Goal: Check status: Check status

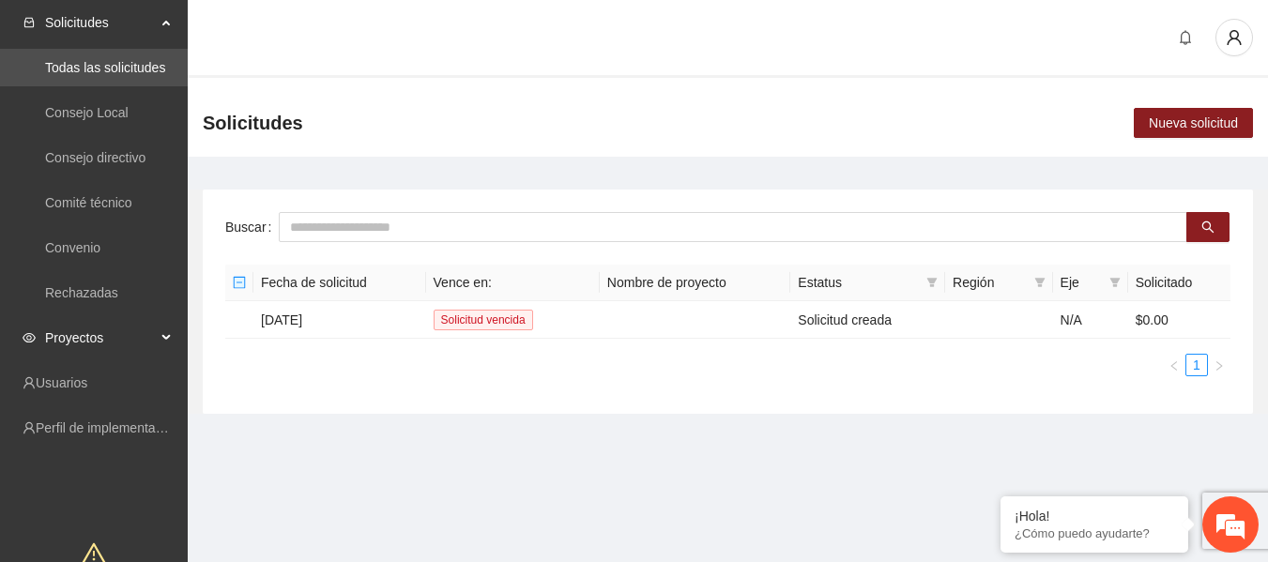
click at [95, 336] on span "Proyectos" at bounding box center [100, 338] width 111 height 38
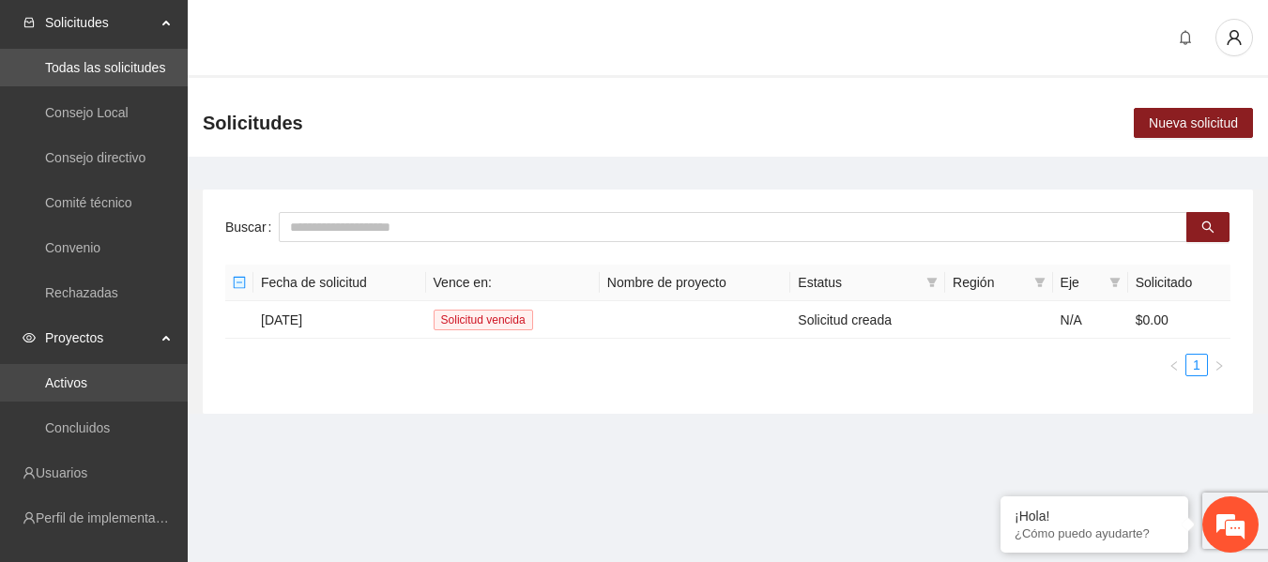
click at [69, 388] on link "Activos" at bounding box center [66, 383] width 42 height 15
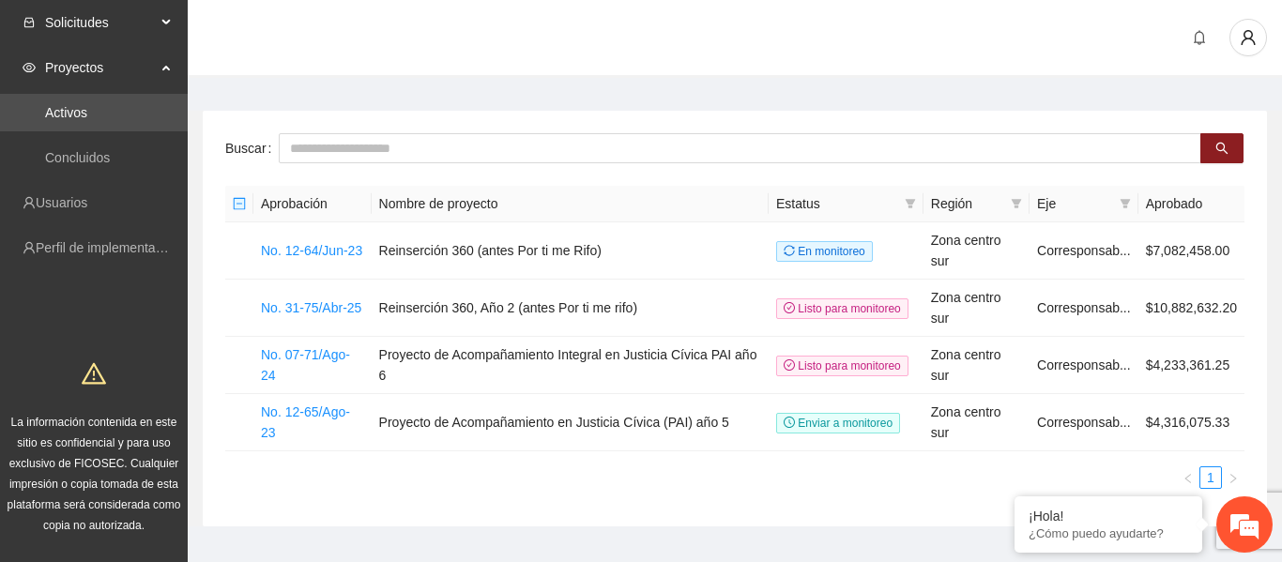
click at [89, 23] on span "Solicitudes" at bounding box center [100, 23] width 111 height 38
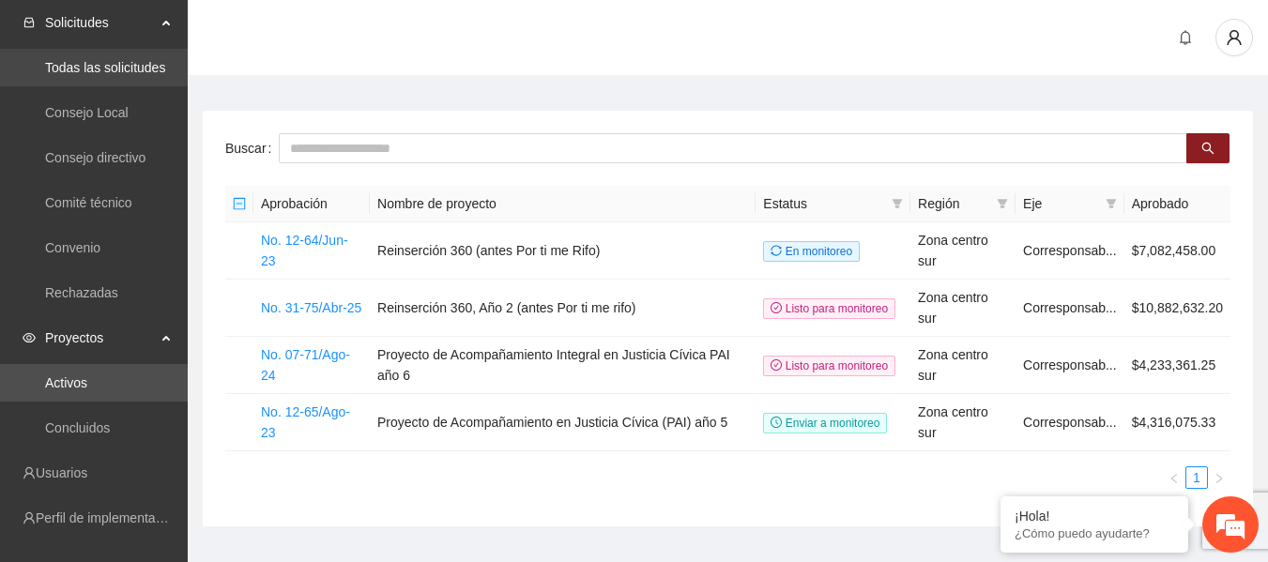
click at [92, 75] on link "Todas las solicitudes" at bounding box center [105, 67] width 120 height 15
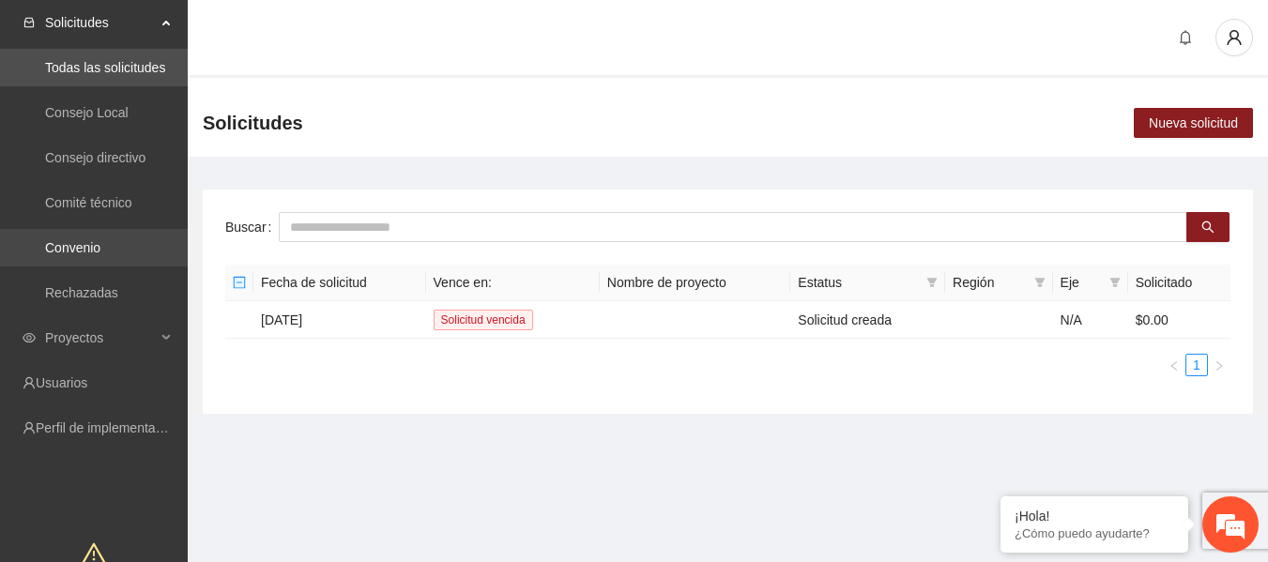
click at [84, 246] on link "Convenio" at bounding box center [72, 247] width 55 height 15
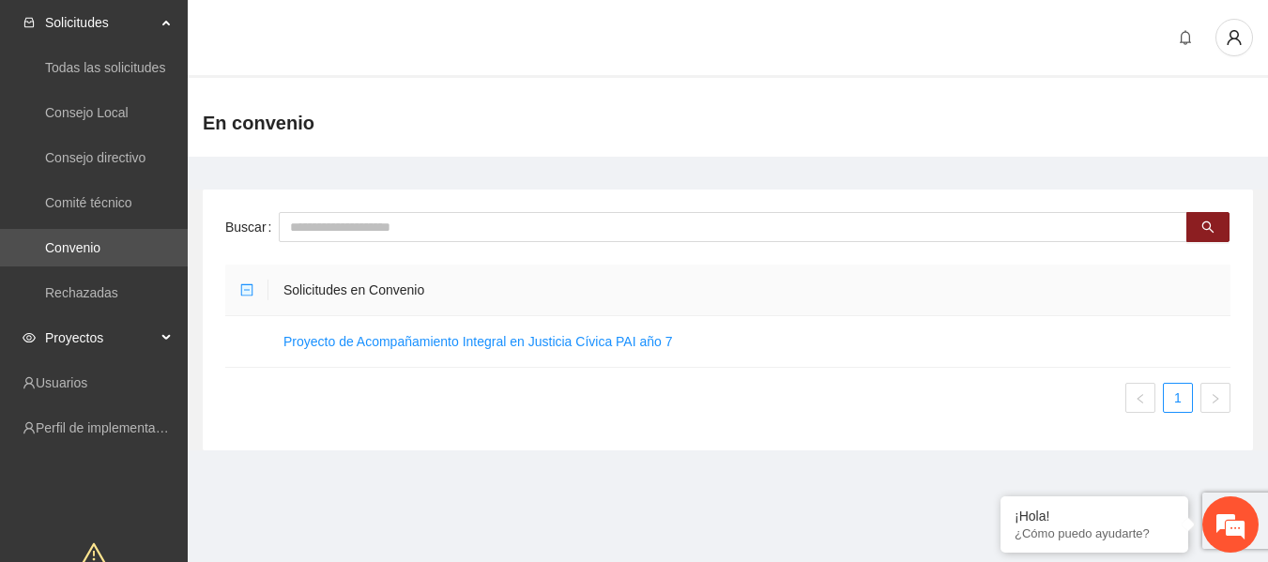
click at [66, 340] on span "Proyectos" at bounding box center [100, 338] width 111 height 38
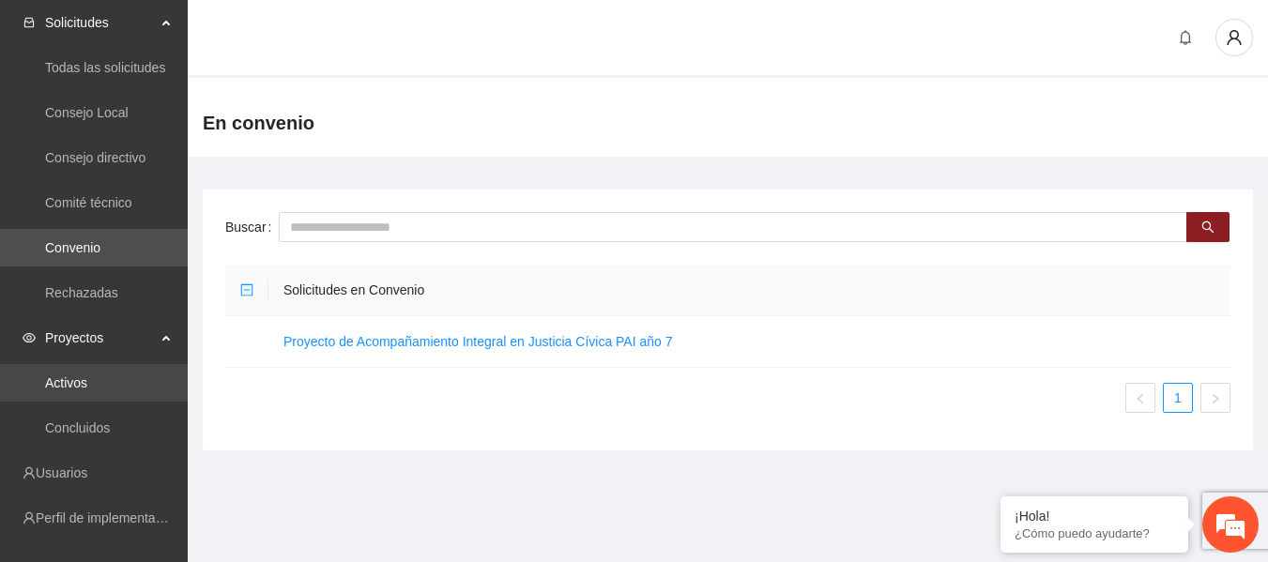
click at [69, 384] on link "Activos" at bounding box center [66, 383] width 42 height 15
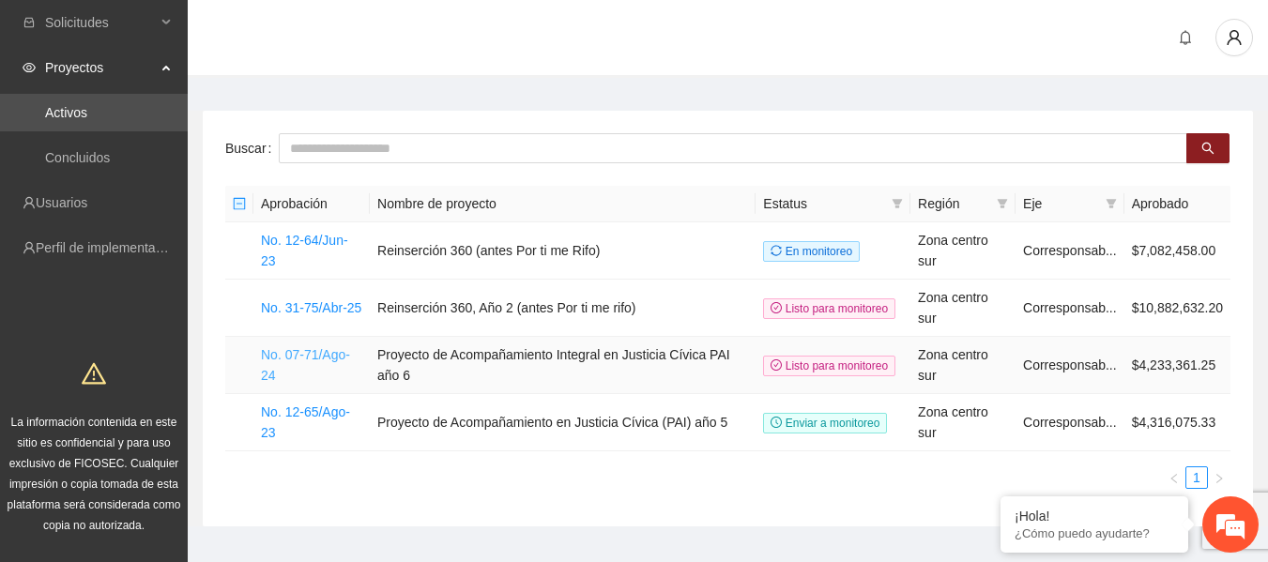
click at [304, 350] on link "No. 07-71/Ago-24" at bounding box center [305, 365] width 89 height 36
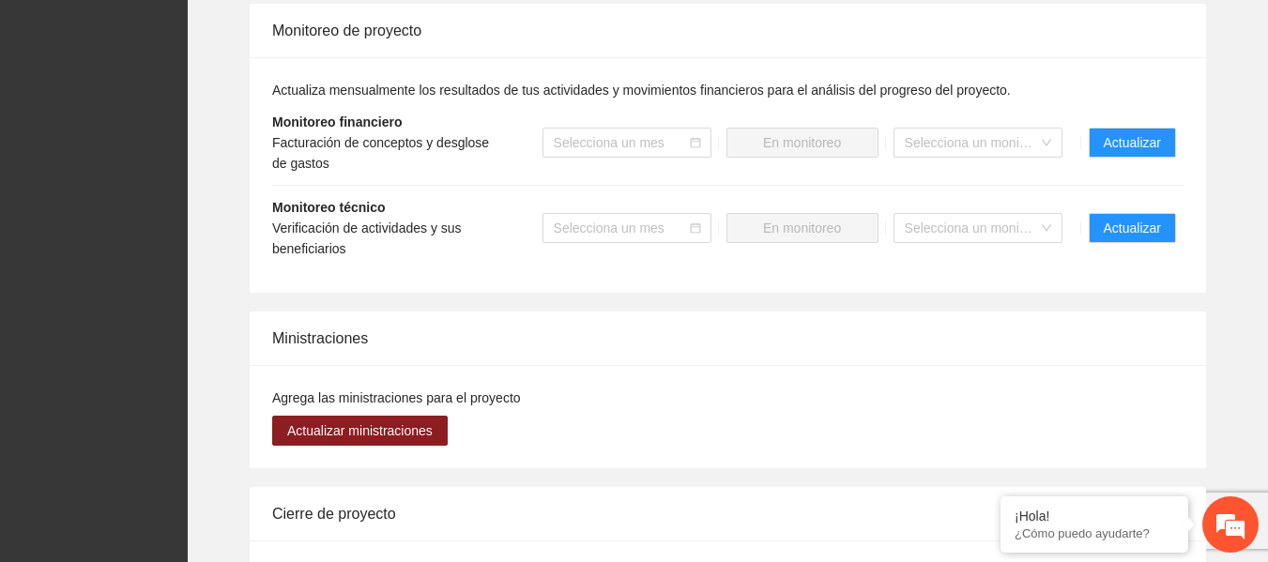
scroll to position [2159, 0]
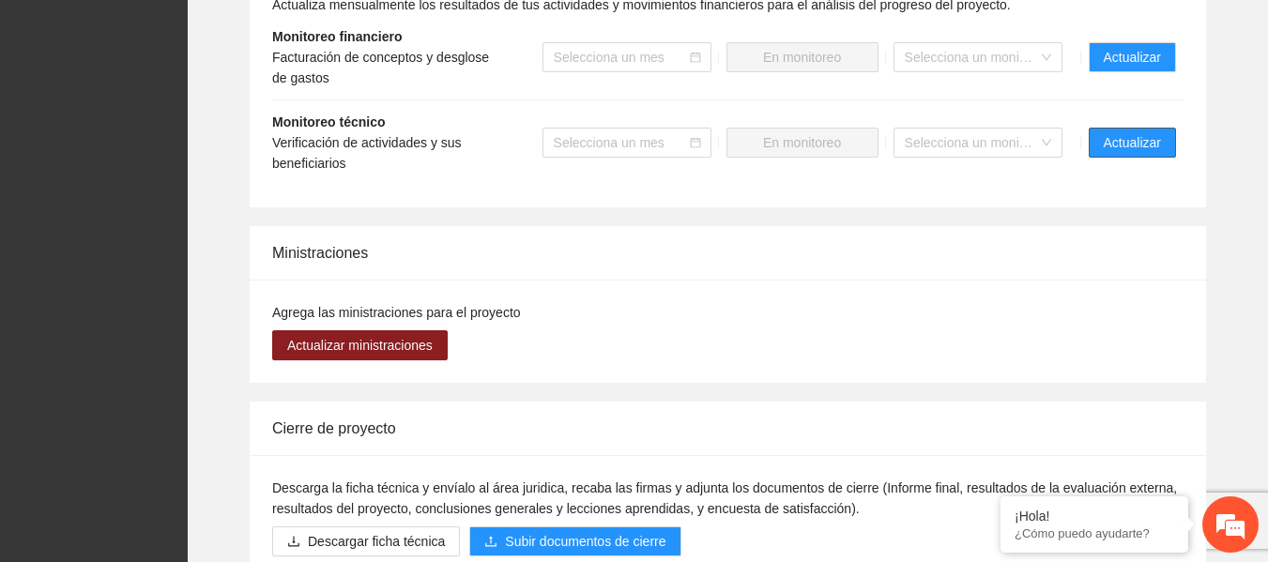
click at [1141, 142] on span "Actualizar" at bounding box center [1132, 142] width 57 height 21
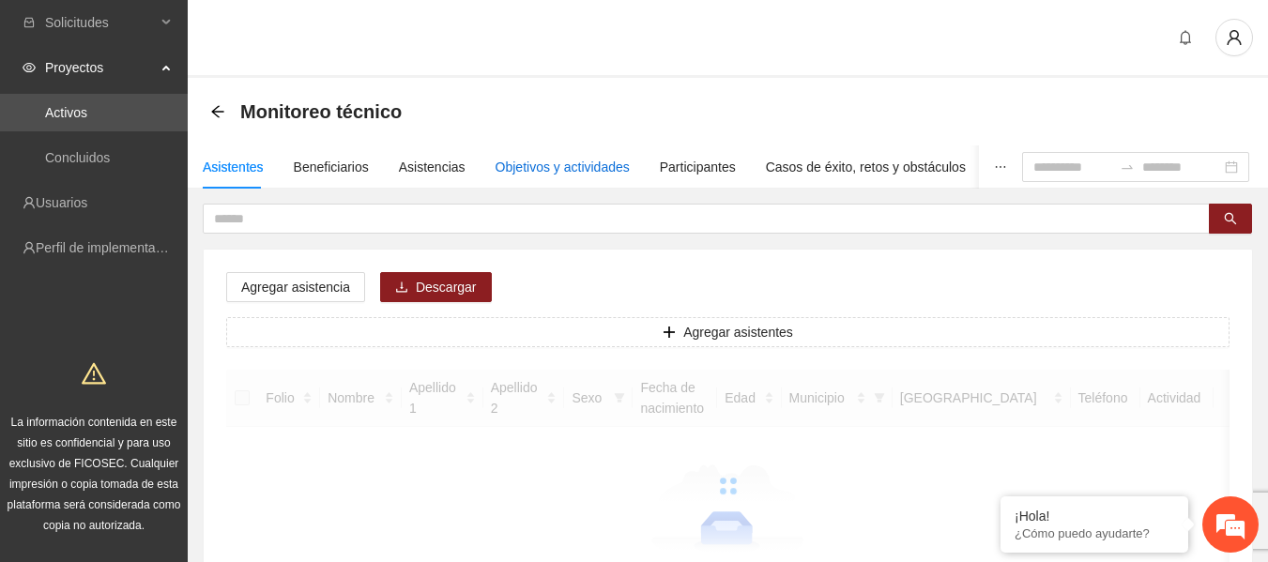
click at [543, 162] on div "Objetivos y actividades" at bounding box center [563, 167] width 134 height 21
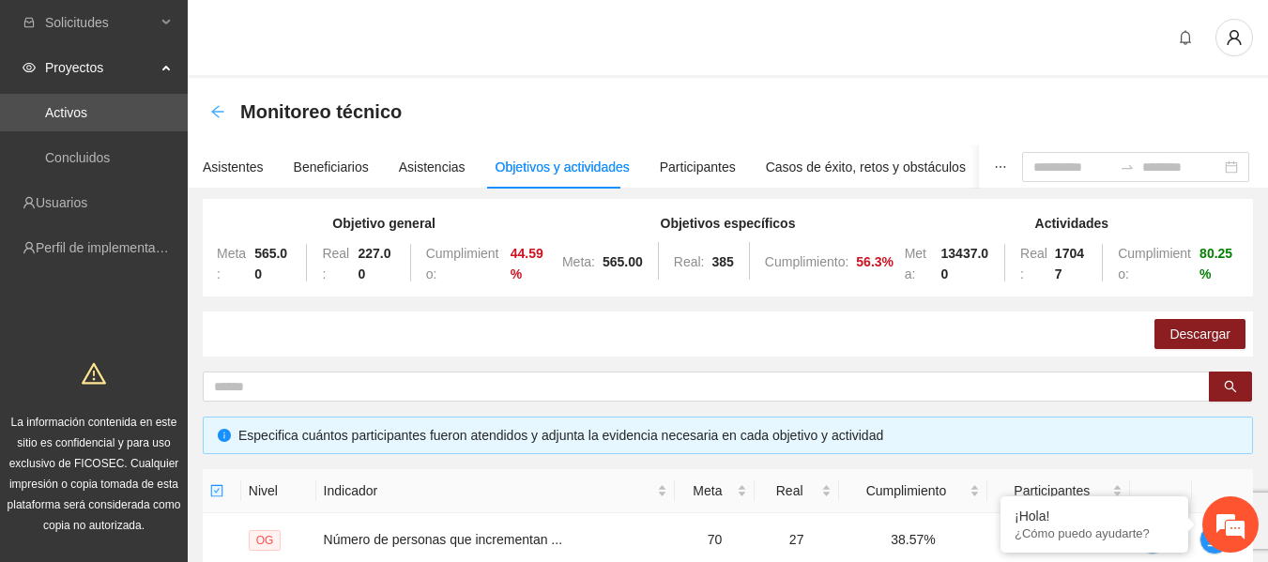
click at [215, 111] on icon "arrow-left" at bounding box center [217, 111] width 15 height 15
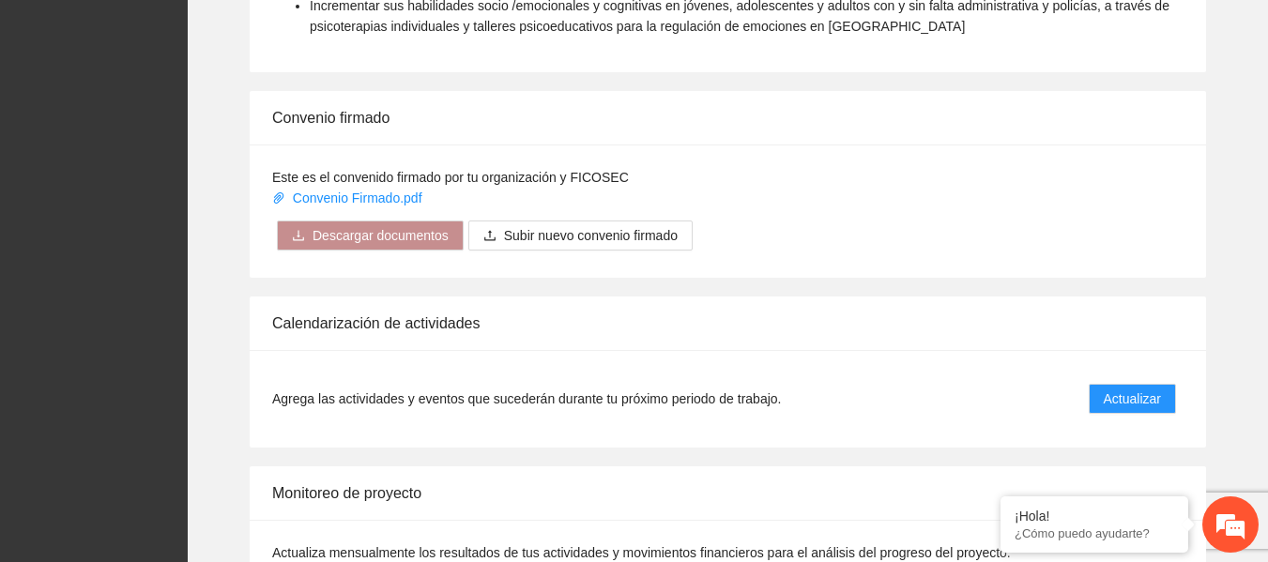
scroll to position [1784, 0]
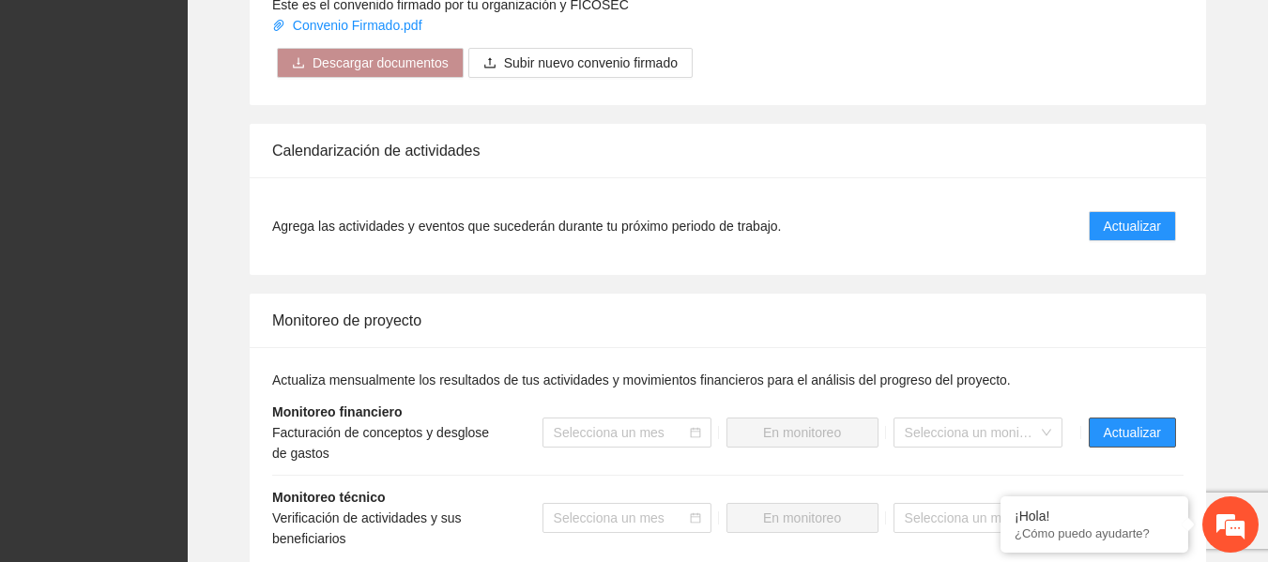
click at [1141, 439] on span "Actualizar" at bounding box center [1132, 432] width 57 height 21
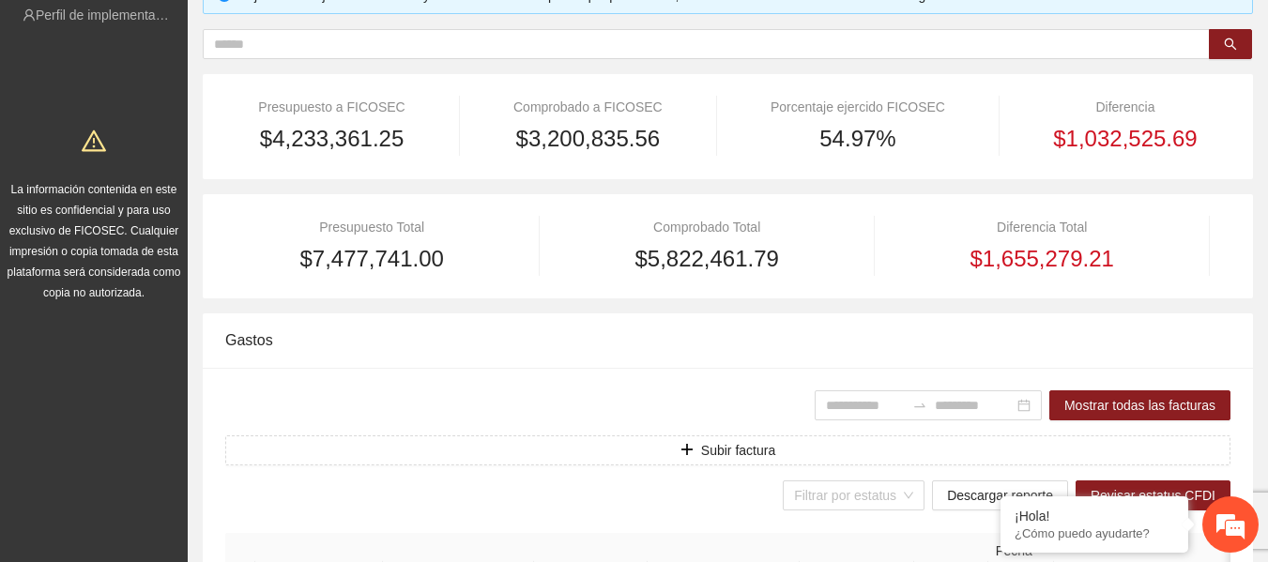
scroll to position [94, 0]
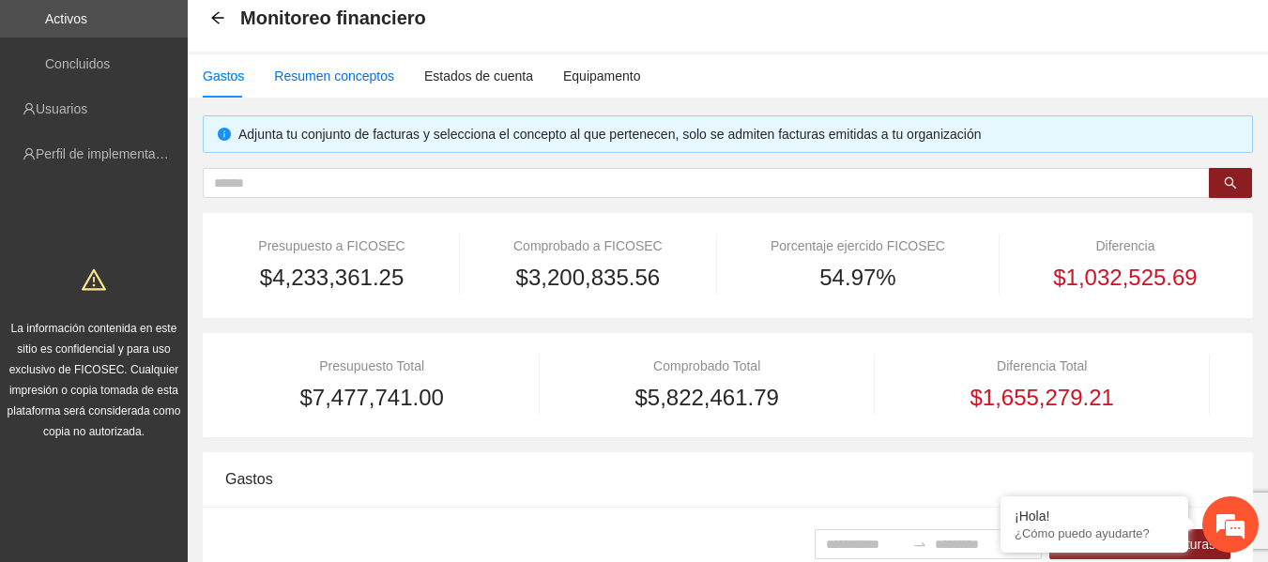
click at [315, 70] on div "Resumen conceptos" at bounding box center [334, 76] width 120 height 21
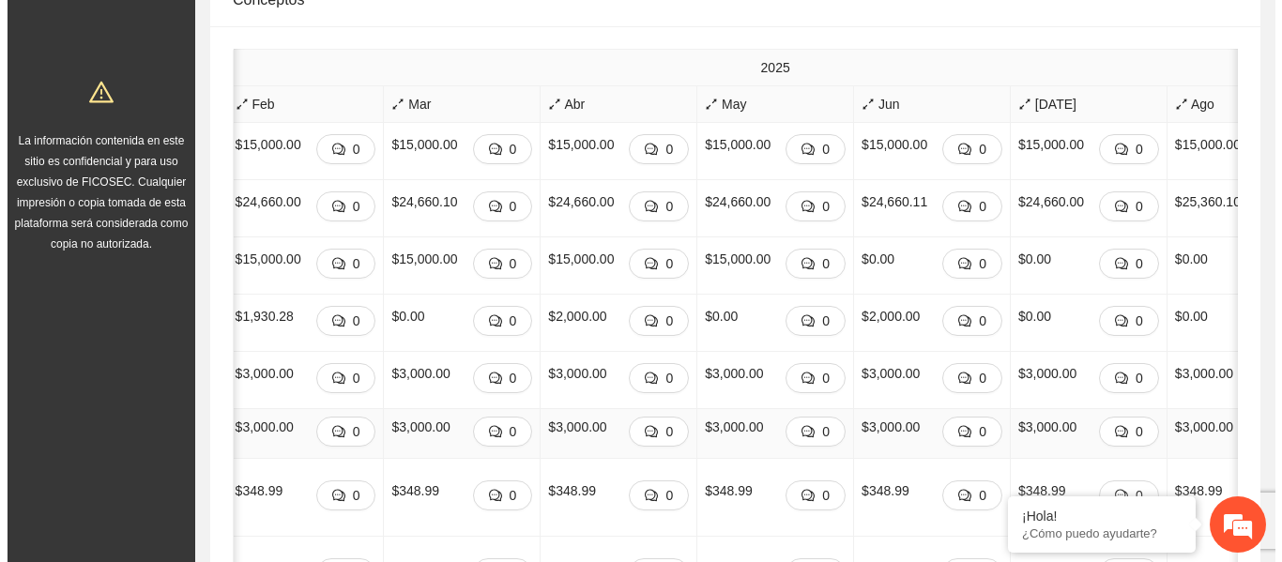
scroll to position [0, 1090]
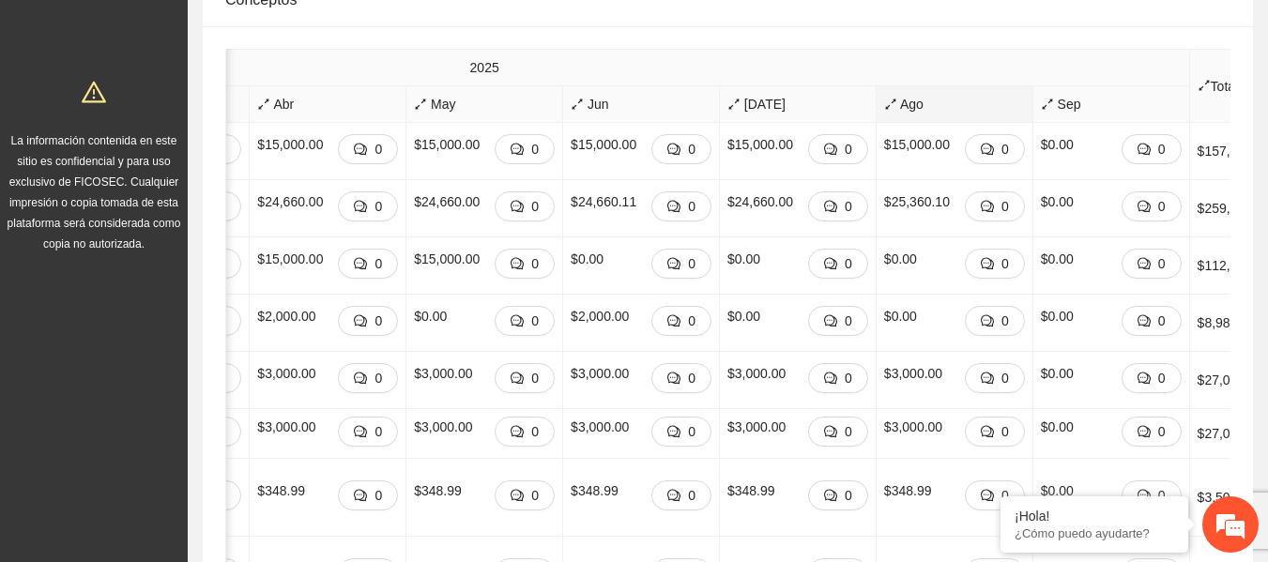
click at [884, 110] on span "Ago" at bounding box center [954, 104] width 141 height 21
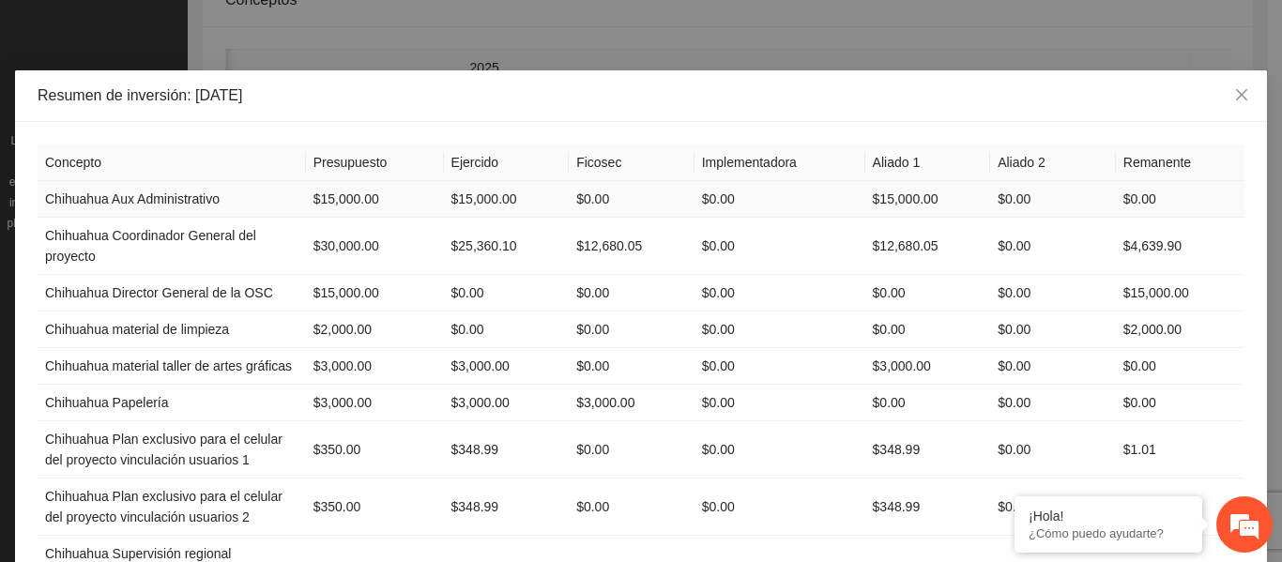
scroll to position [0, 0]
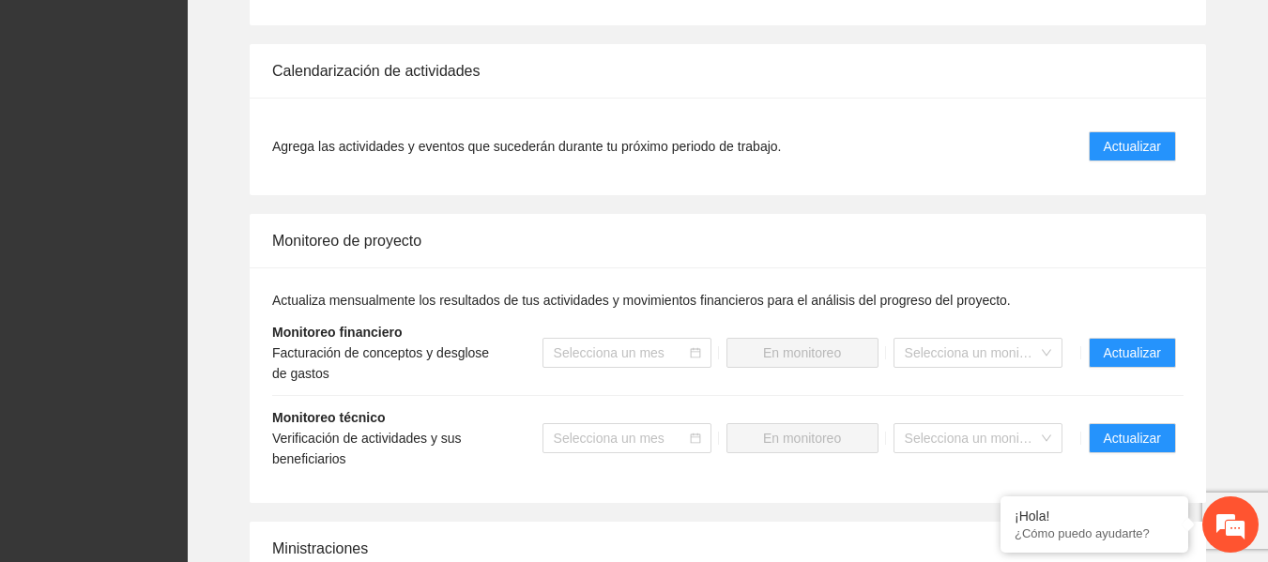
scroll to position [1878, 0]
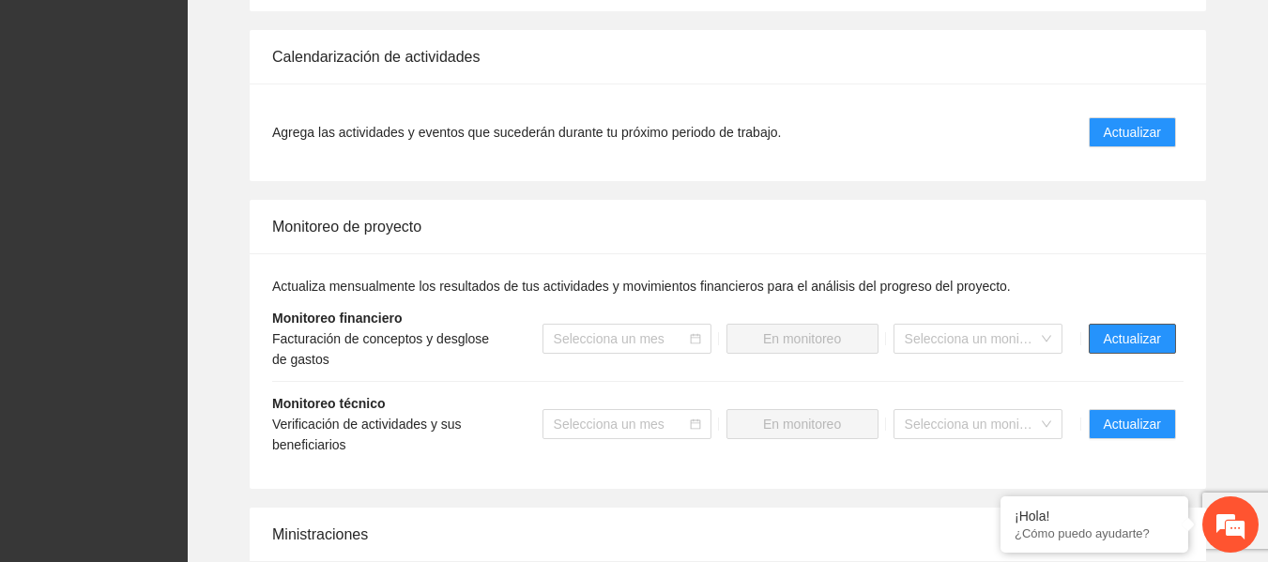
click at [1119, 341] on span "Actualizar" at bounding box center [1132, 339] width 57 height 21
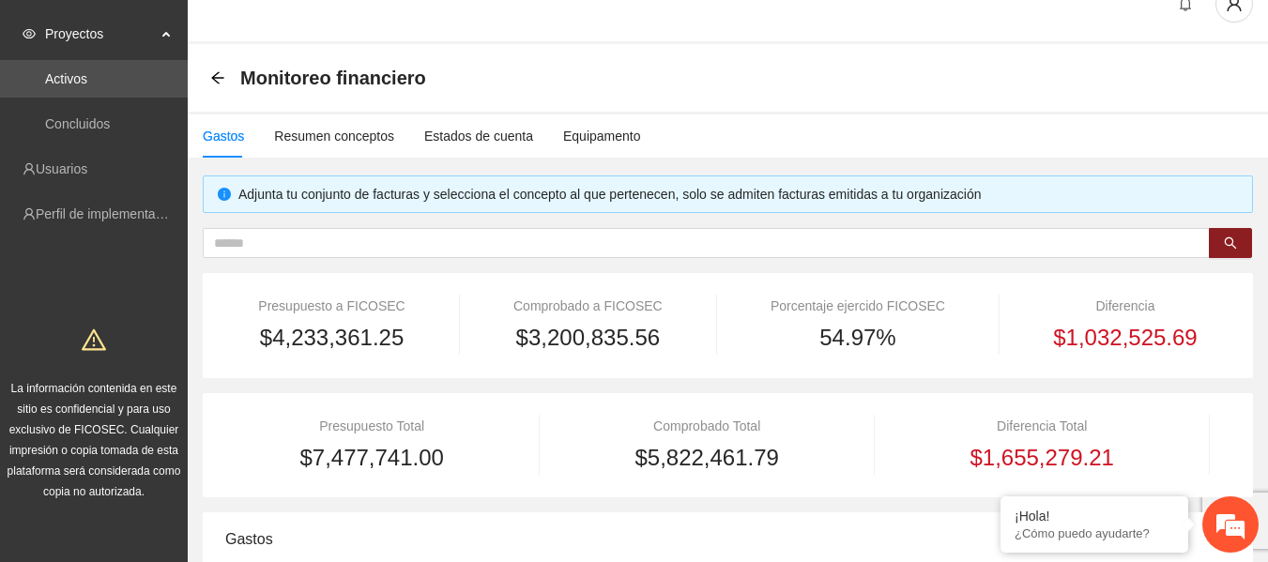
scroll to position [94, 0]
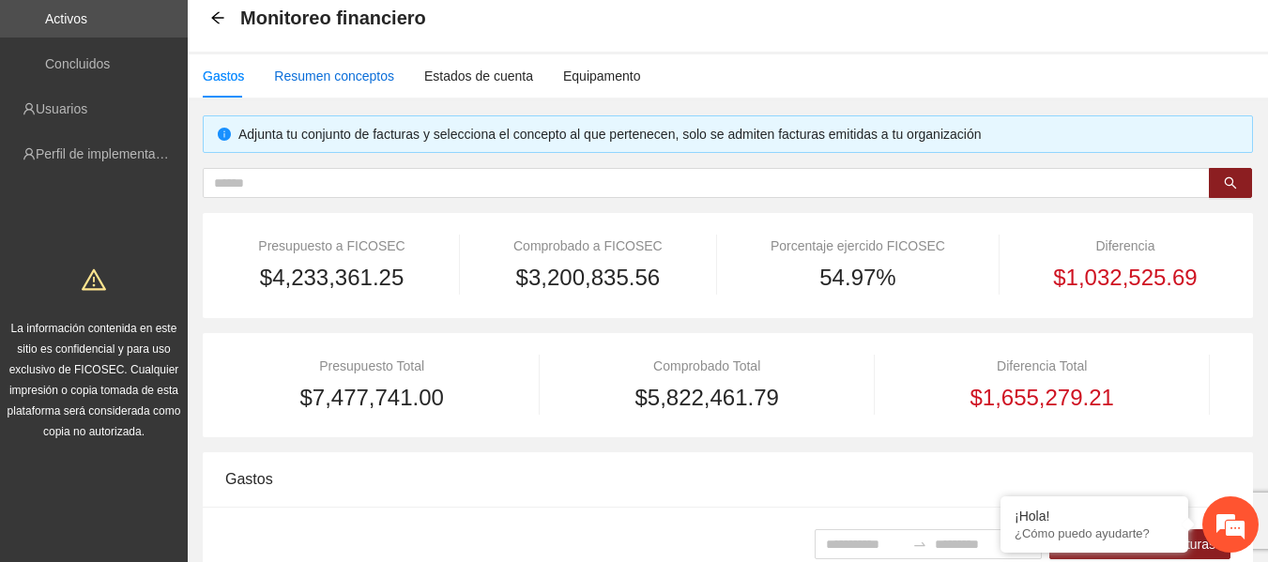
click at [314, 74] on div "Resumen conceptos" at bounding box center [334, 76] width 120 height 21
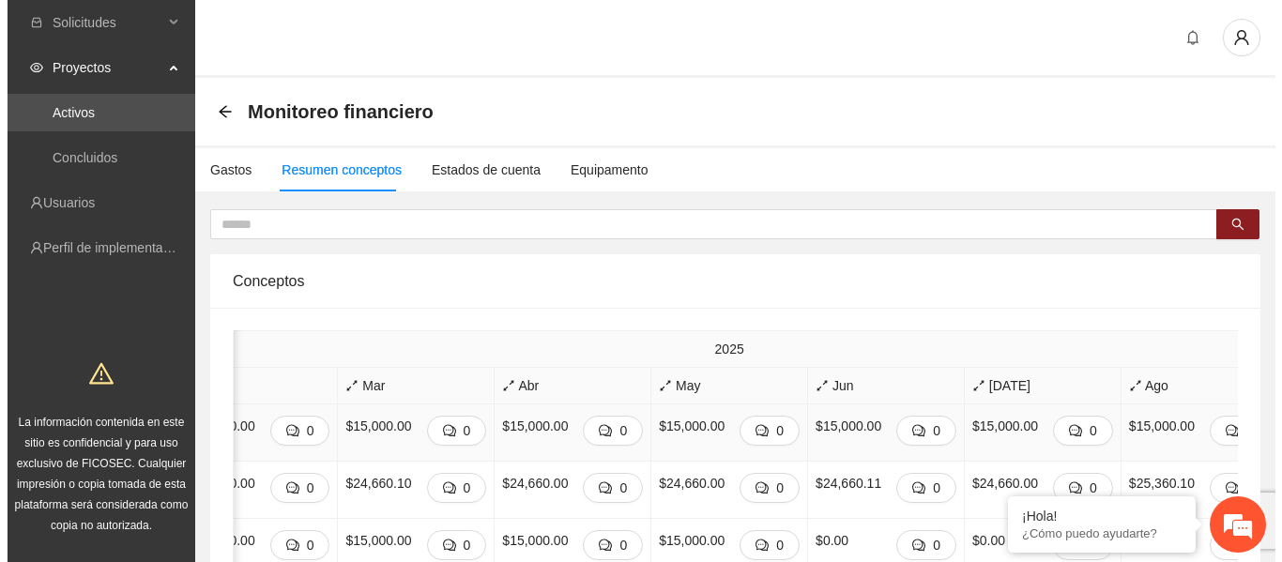
scroll to position [0, 1090]
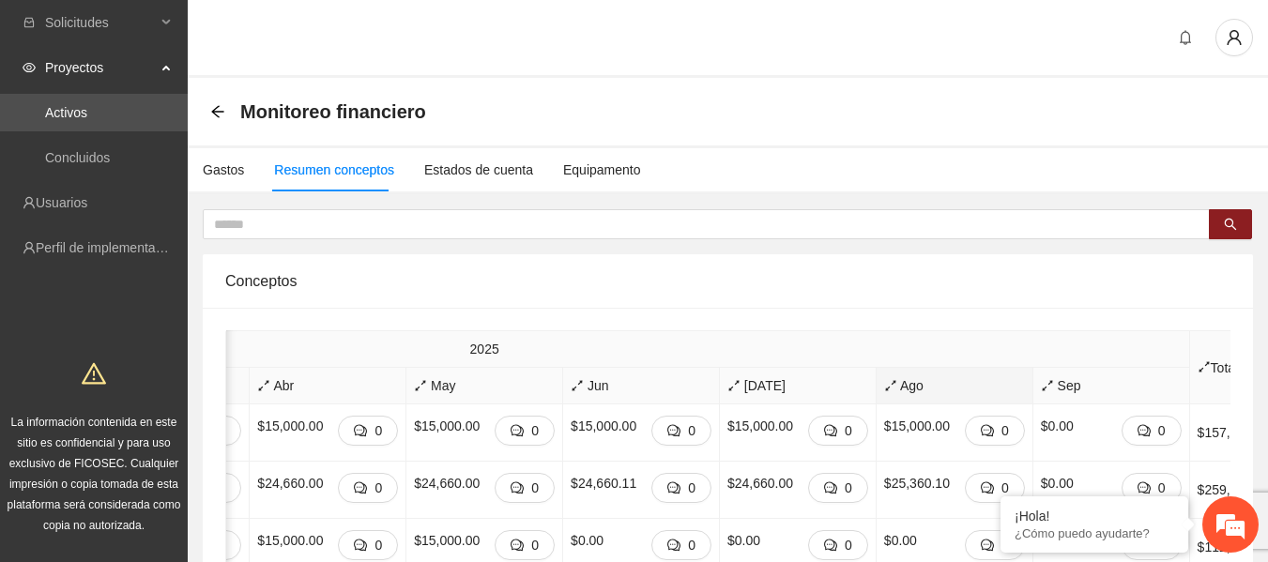
click at [884, 385] on span "Ago" at bounding box center [954, 386] width 141 height 21
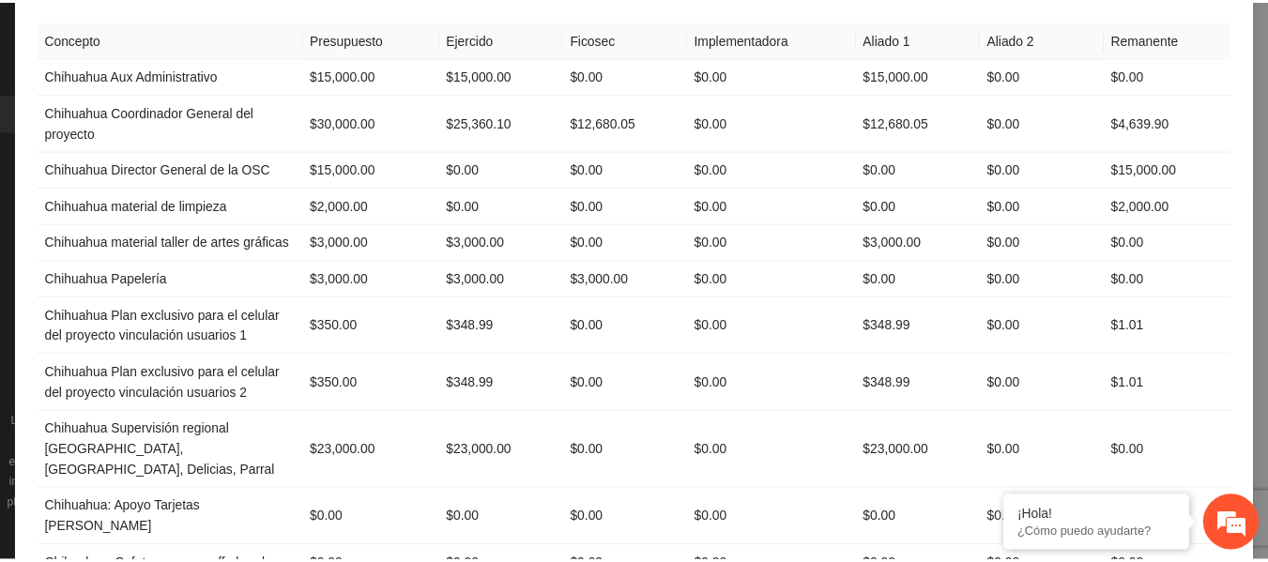
scroll to position [0, 0]
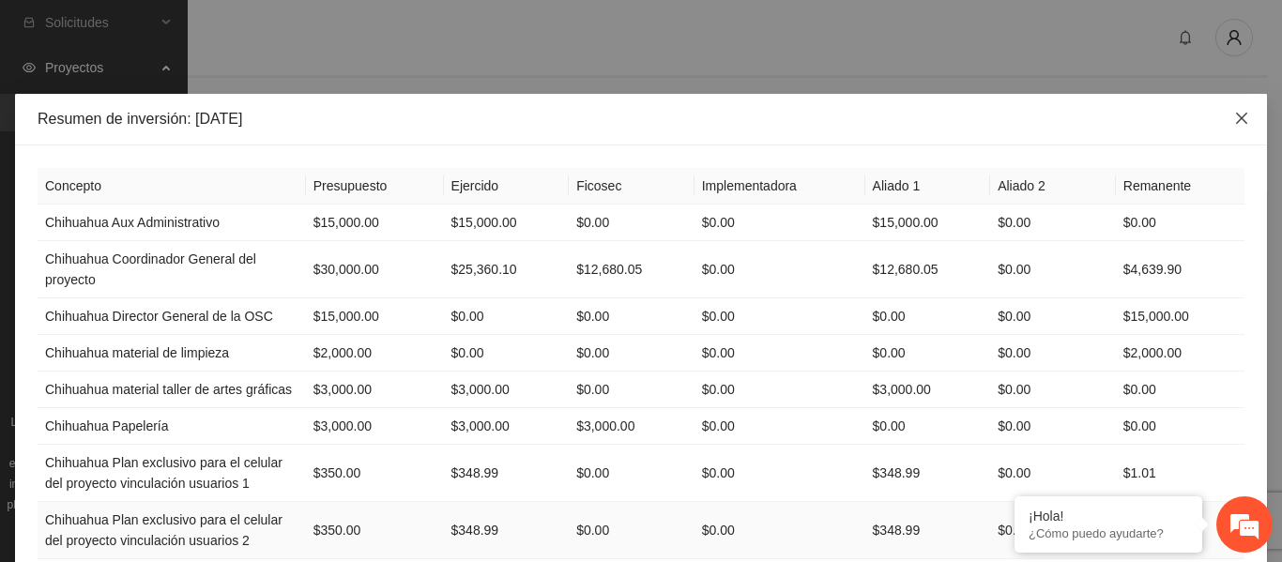
drag, startPoint x: 1230, startPoint y: 119, endPoint x: 958, endPoint y: 550, distance: 509.7
click at [1235, 119] on icon "close" at bounding box center [1242, 118] width 15 height 15
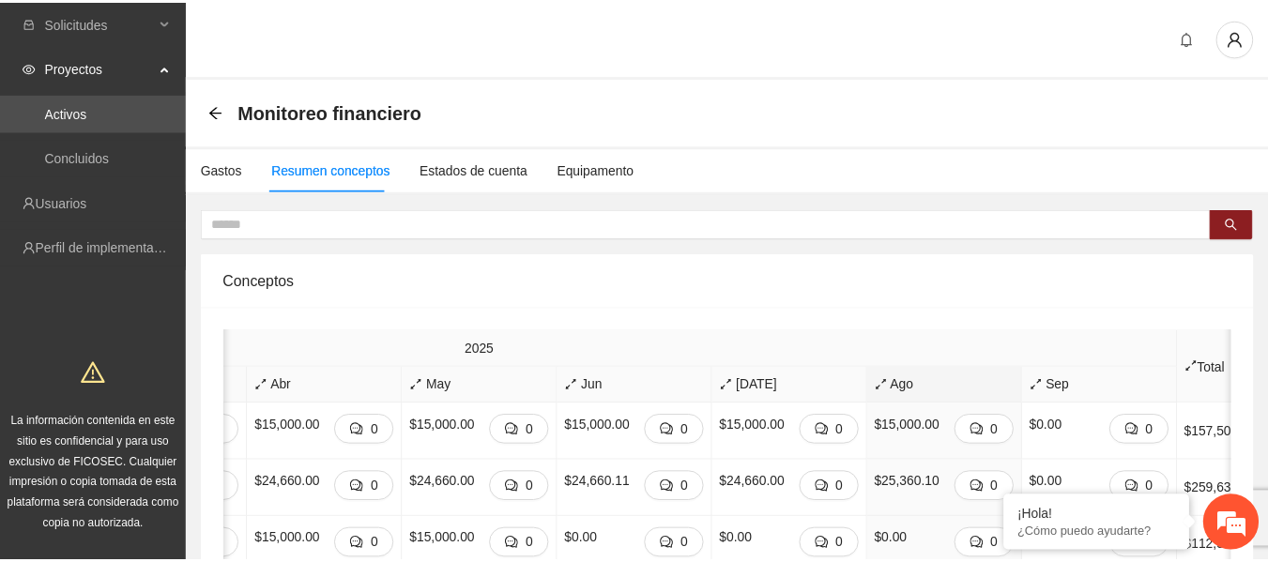
scroll to position [0, 1076]
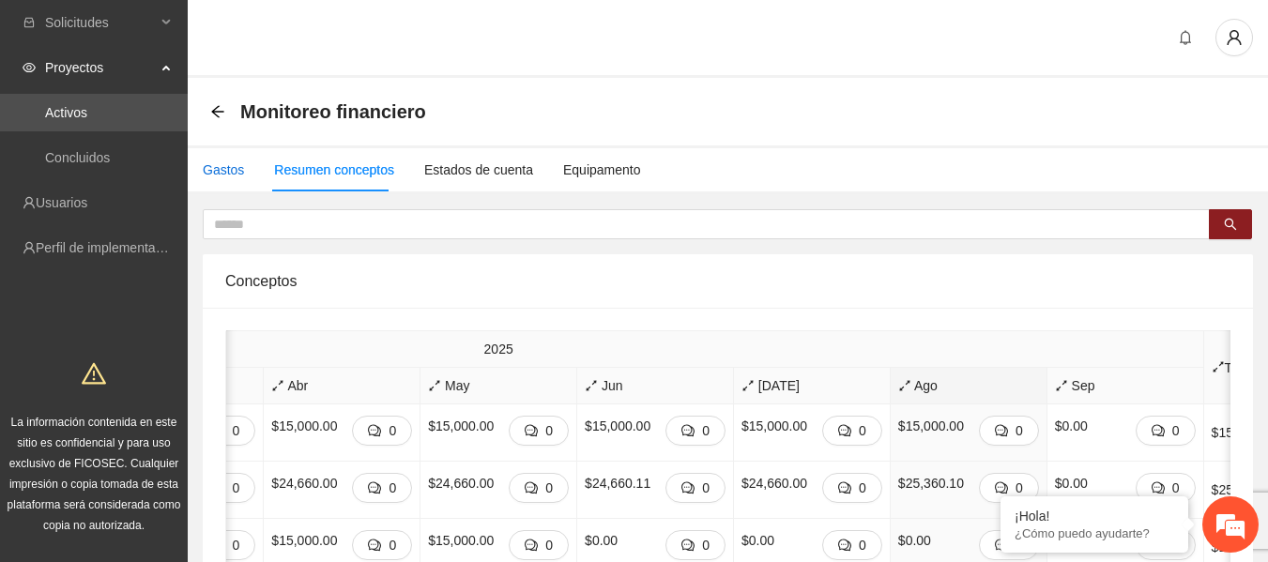
click at [216, 176] on div "Gastos" at bounding box center [223, 170] width 41 height 21
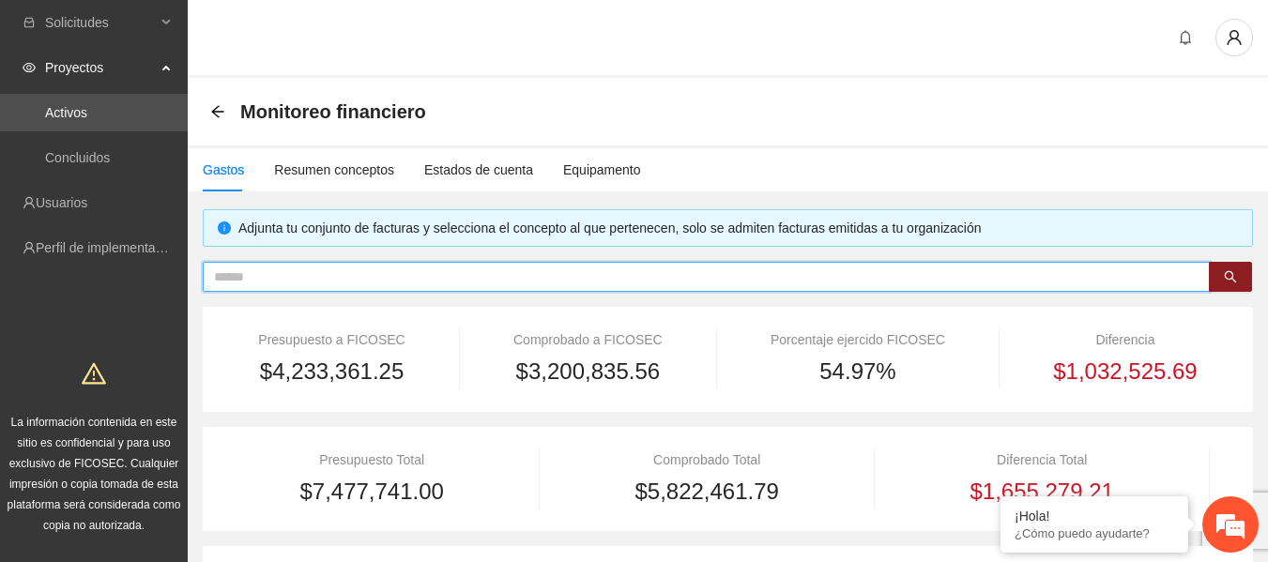
click at [462, 271] on input "text" at bounding box center [699, 277] width 970 height 21
click at [1232, 272] on icon "search" at bounding box center [1231, 277] width 12 height 12
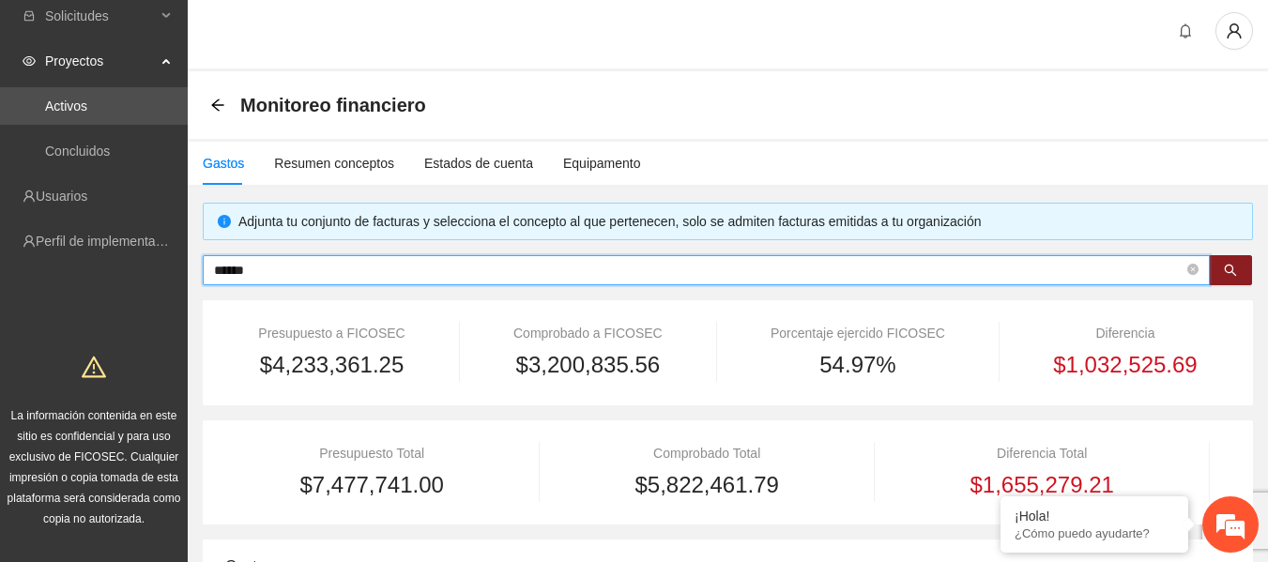
scroll to position [0, 0]
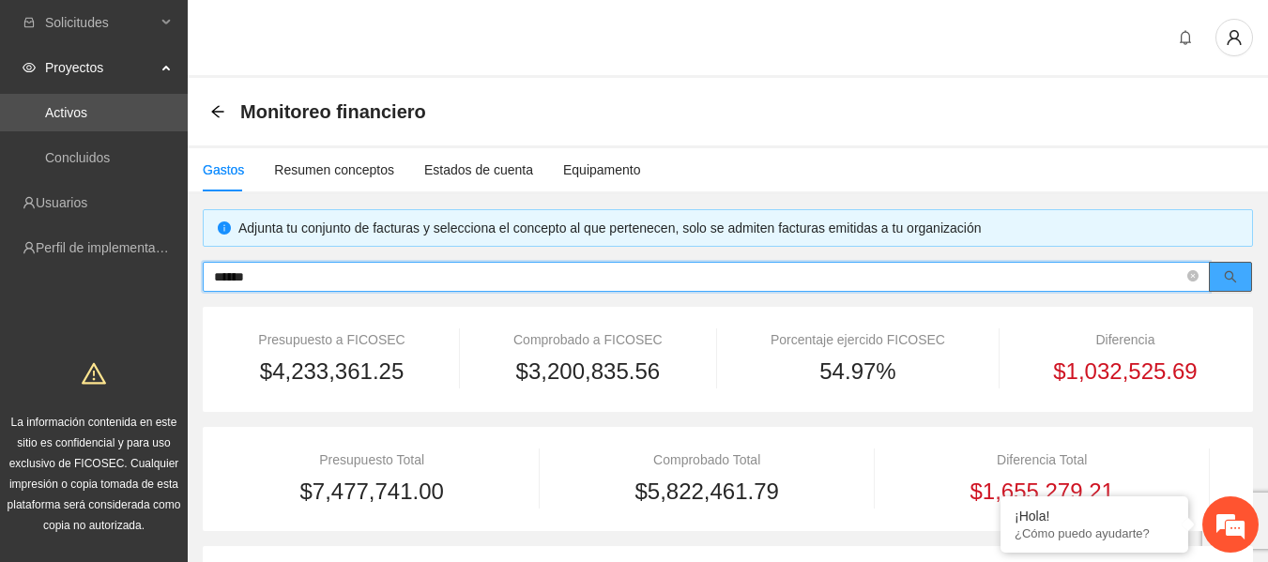
click at [1223, 282] on button "button" at bounding box center [1230, 277] width 43 height 30
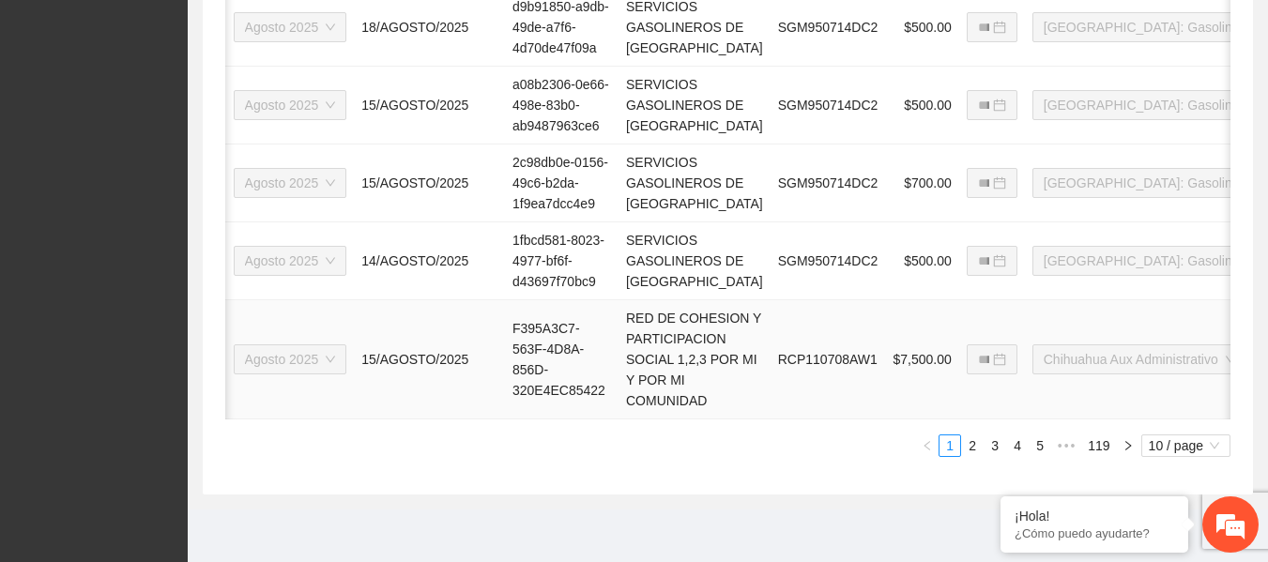
scroll to position [1486, 0]
drag, startPoint x: 974, startPoint y: 447, endPoint x: 951, endPoint y: 158, distance: 290.1
click at [975, 447] on link "2" at bounding box center [972, 446] width 21 height 21
click at [970, 447] on link "2" at bounding box center [972, 446] width 21 height 21
click at [971, 446] on link "2" at bounding box center [972, 446] width 21 height 21
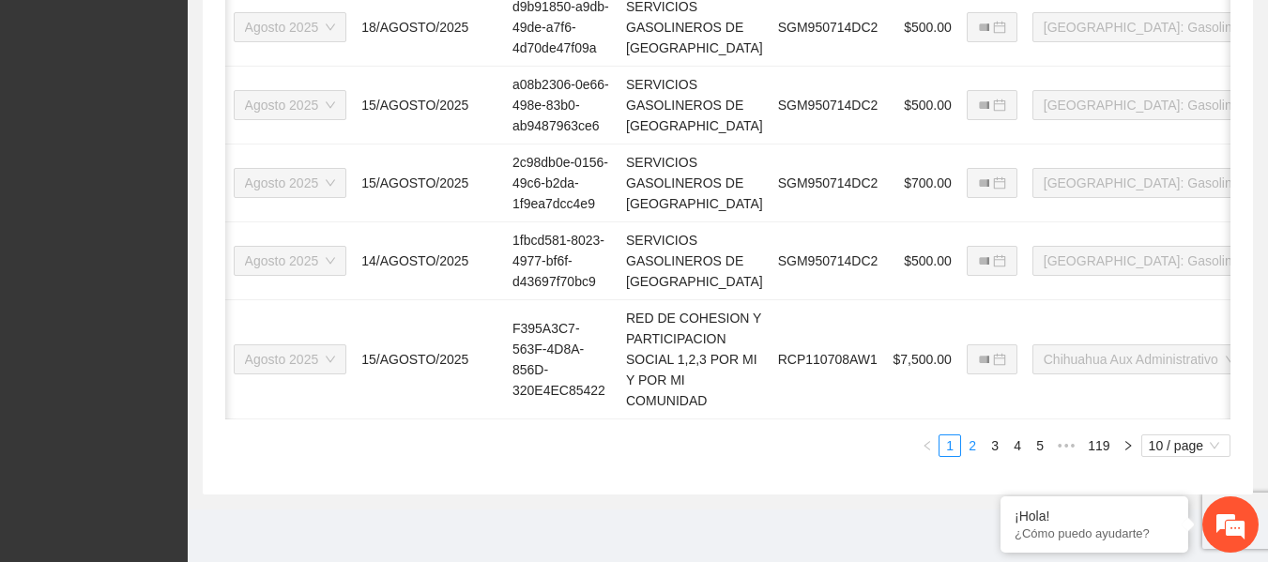
click at [968, 448] on link "2" at bounding box center [972, 446] width 21 height 21
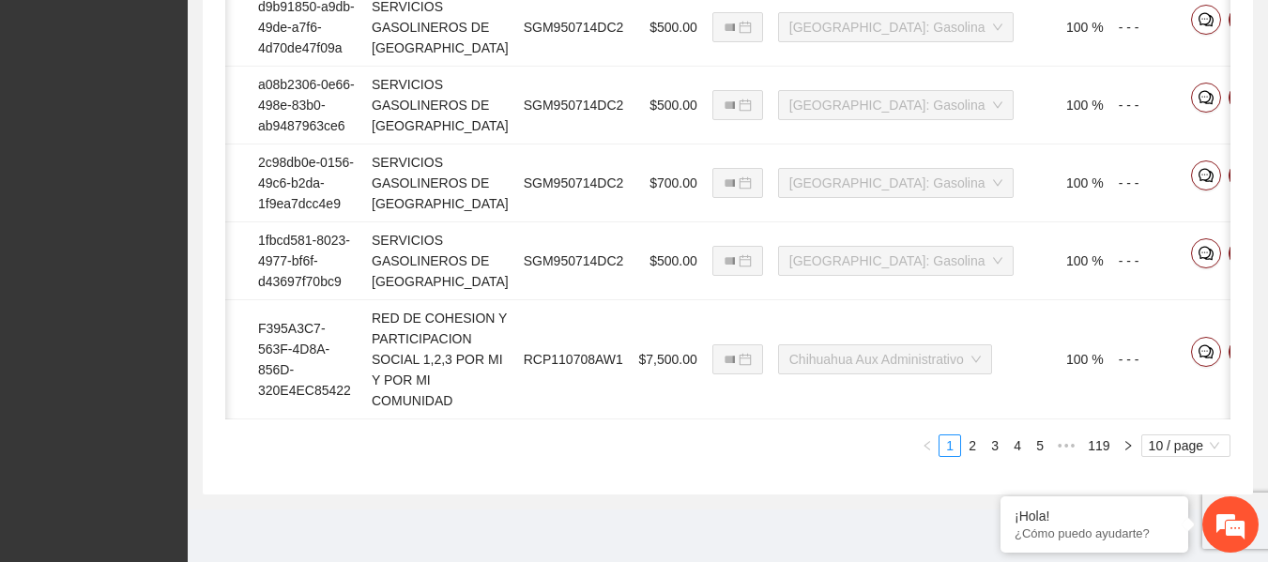
scroll to position [0, 304]
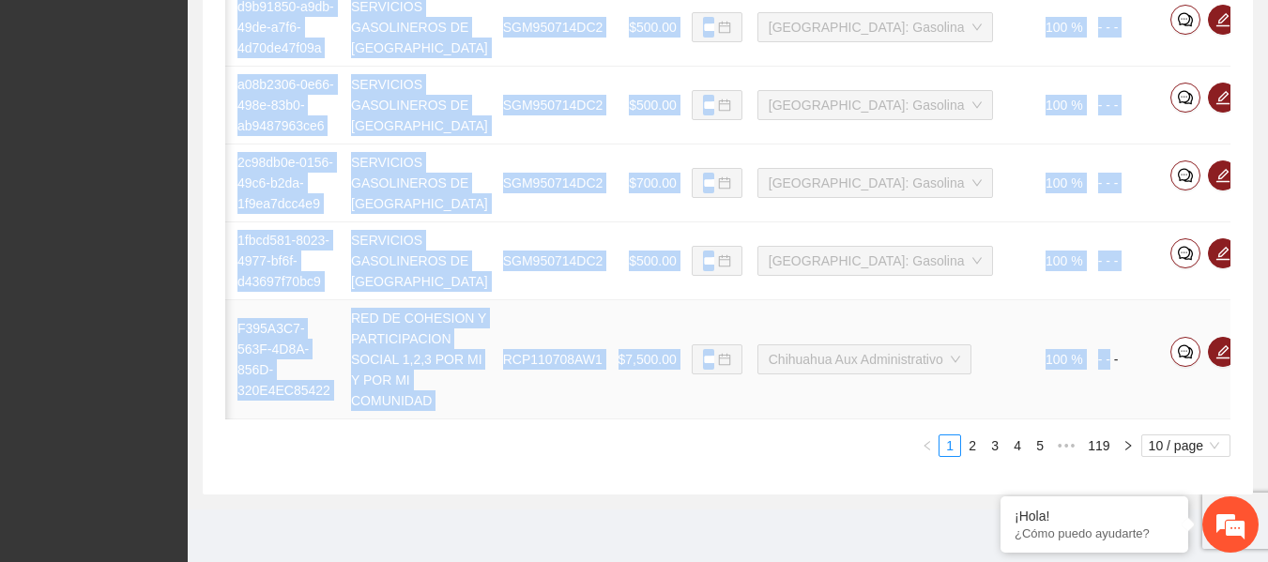
click at [1024, 393] on tr "**********" at bounding box center [621, 359] width 1400 height 119
click at [975, 441] on link "2" at bounding box center [972, 446] width 21 height 21
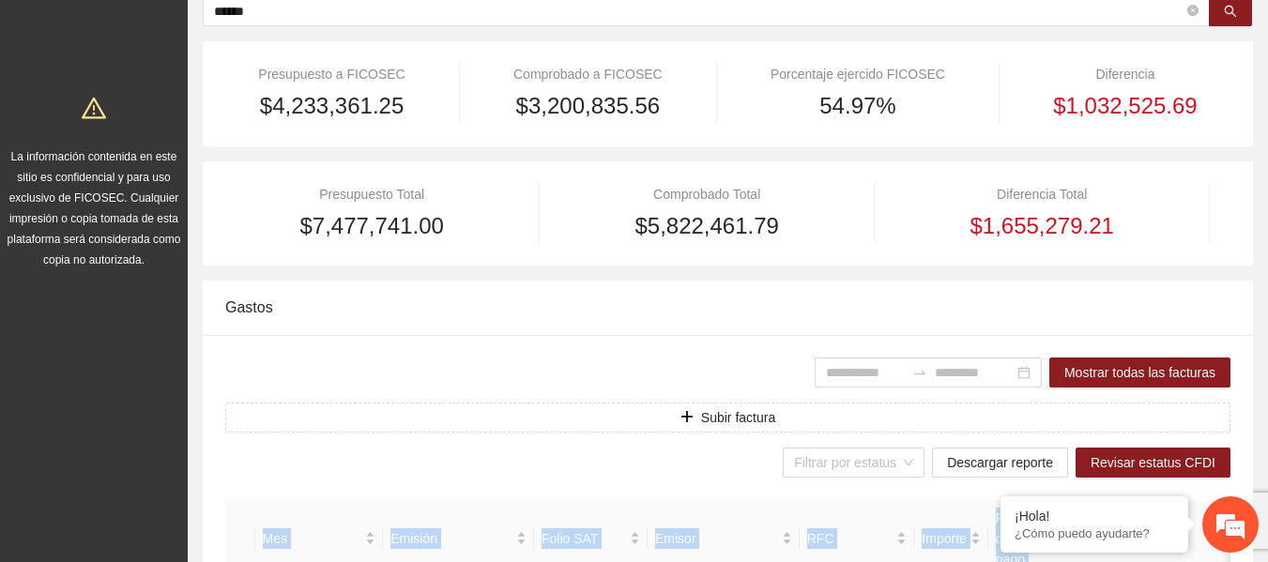
scroll to position [0, 0]
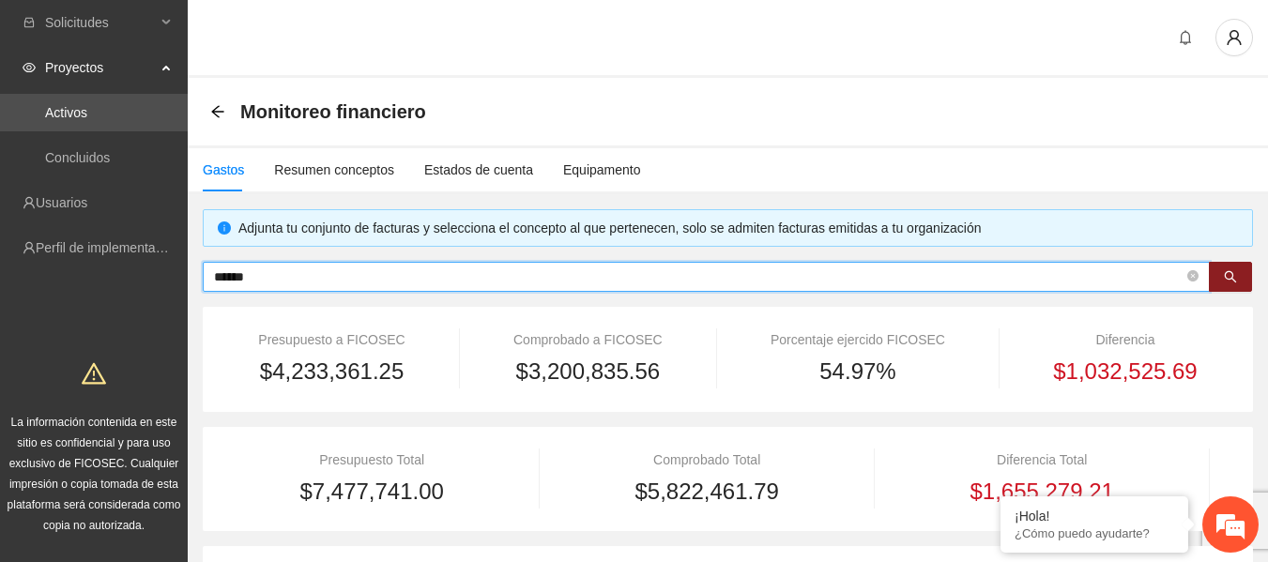
click at [268, 274] on input "******" at bounding box center [699, 277] width 970 height 21
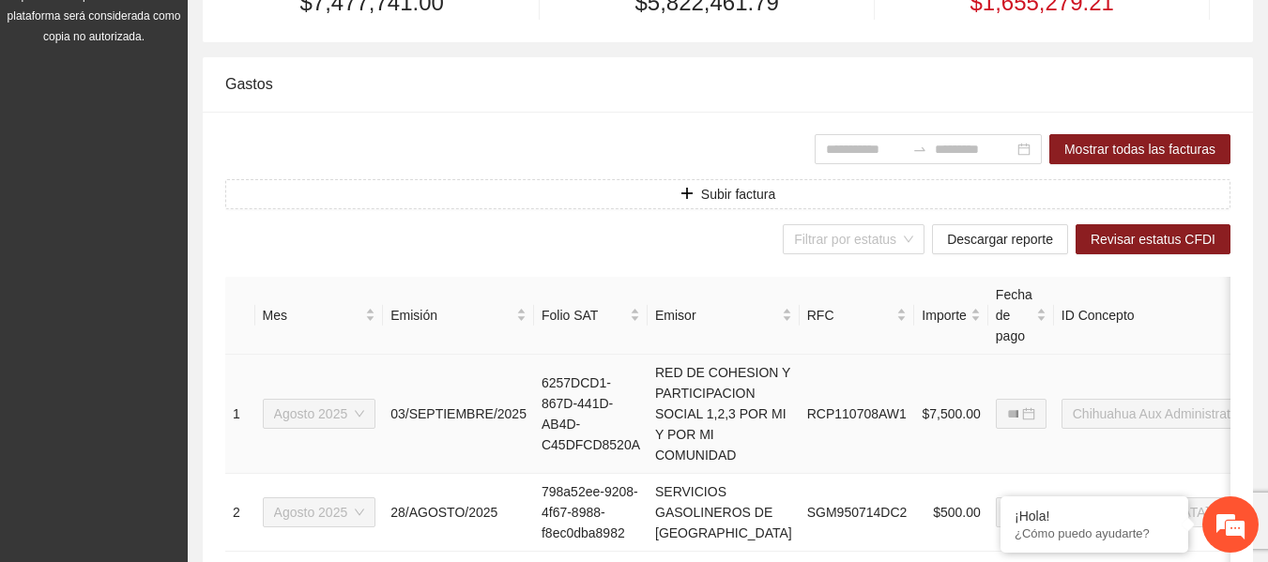
scroll to position [94, 0]
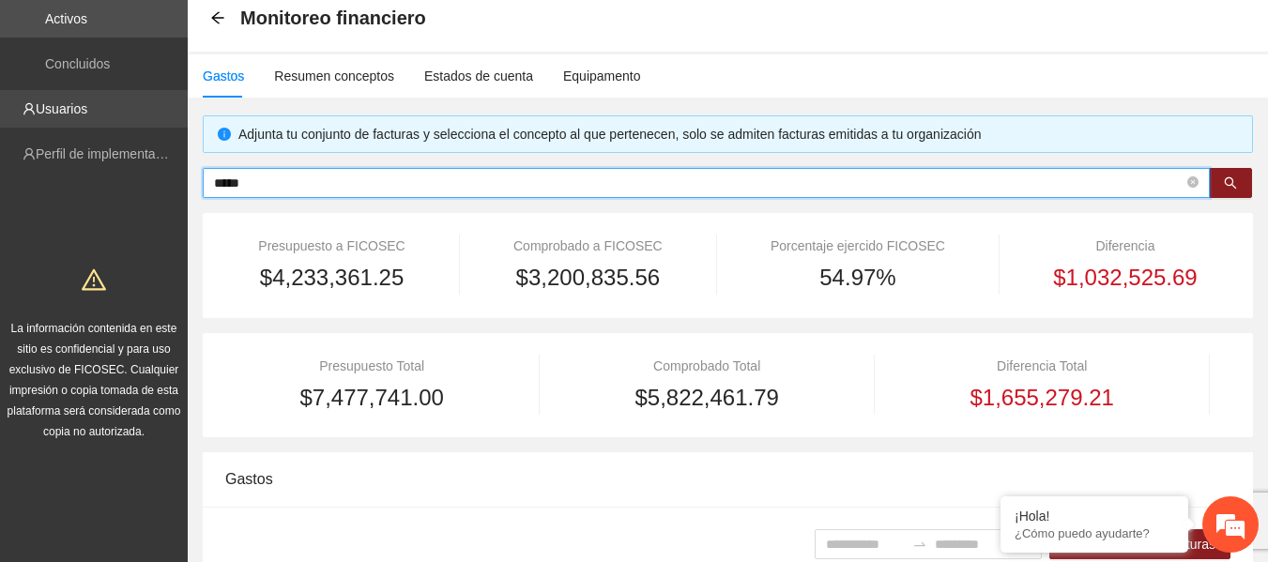
drag, startPoint x: 316, startPoint y: 183, endPoint x: 2, endPoint y: 125, distance: 319.8
type input "****"
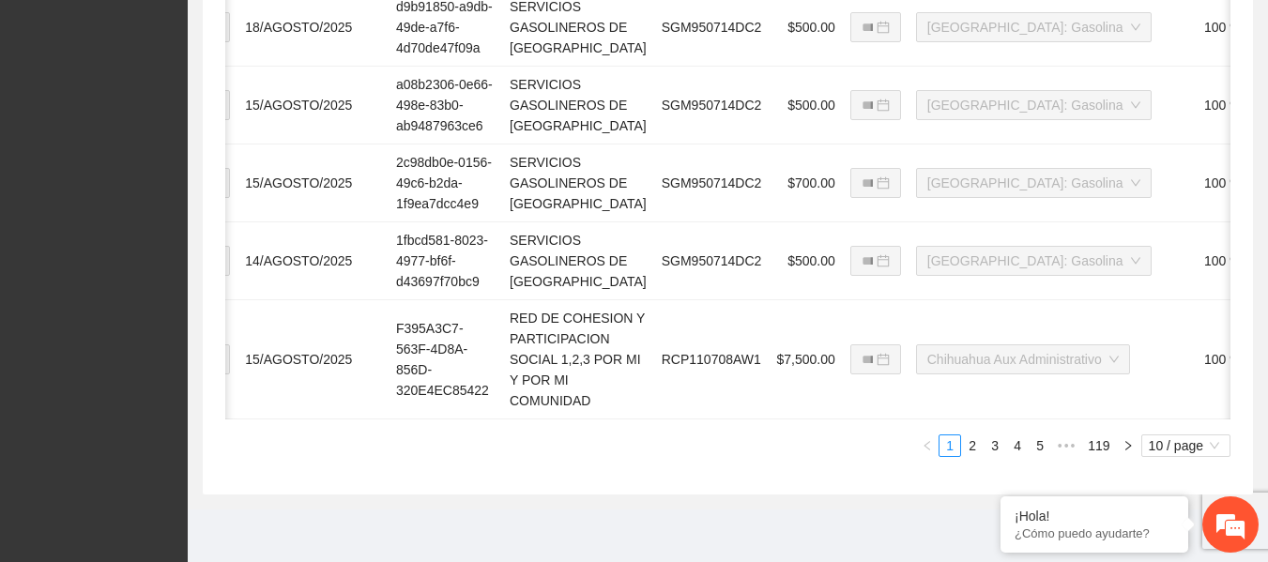
scroll to position [0, 304]
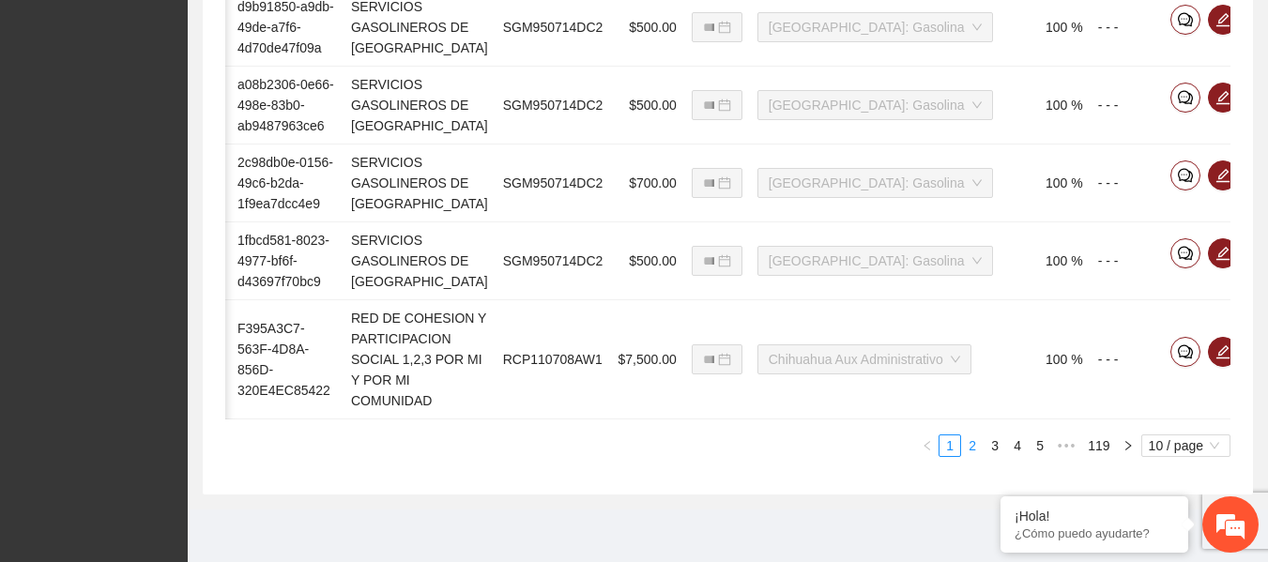
click at [972, 445] on link "2" at bounding box center [972, 446] width 21 height 21
click at [969, 446] on link "2" at bounding box center [972, 446] width 21 height 21
